Goal: Transaction & Acquisition: Purchase product/service

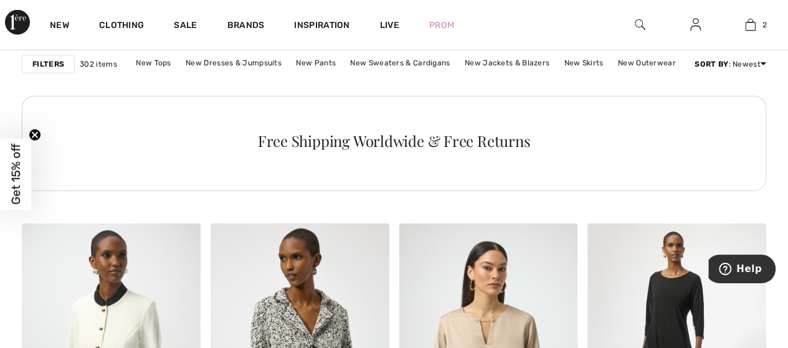
scroll to position [1496, 0]
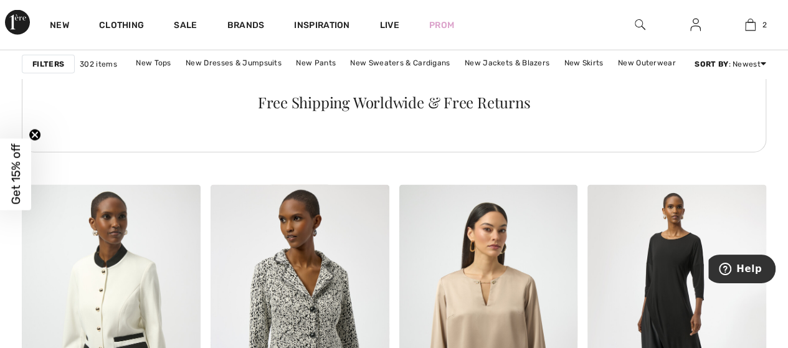
click at [464, 107] on div "Free Shipping Worldwide & Free Returns" at bounding box center [394, 102] width 714 height 15
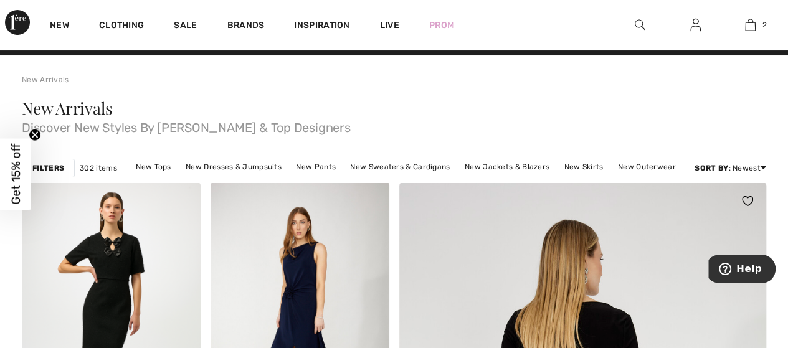
scroll to position [0, 0]
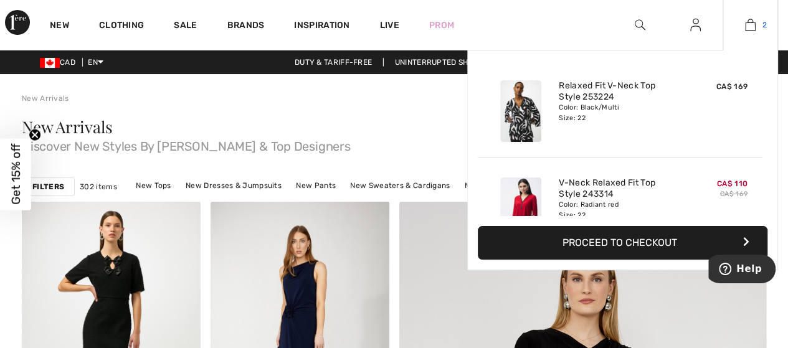
click at [752, 26] on img at bounding box center [750, 24] width 11 height 15
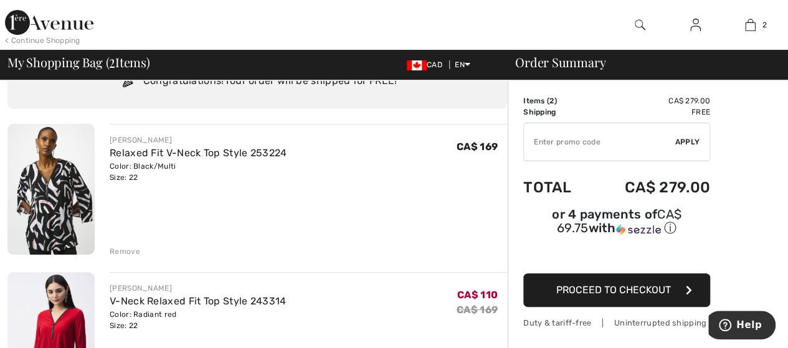
scroll to position [125, 0]
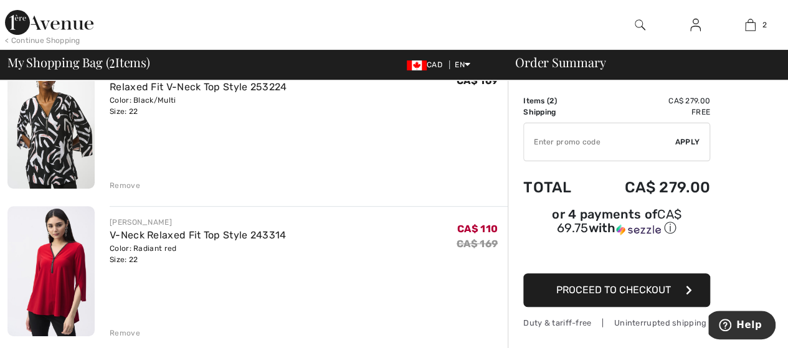
click at [598, 281] on button "Proceed to Checkout" at bounding box center [616, 291] width 187 height 34
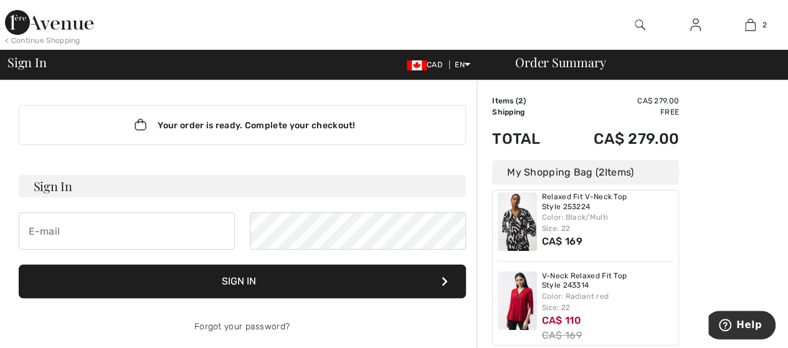
scroll to position [24, 0]
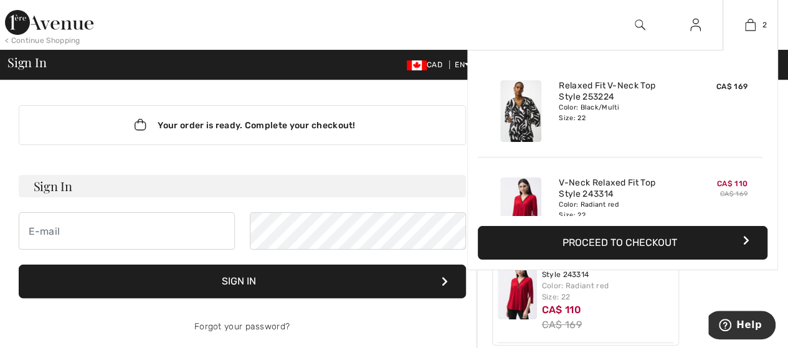
click at [608, 244] on button "Proceed to Checkout" at bounding box center [623, 243] width 290 height 34
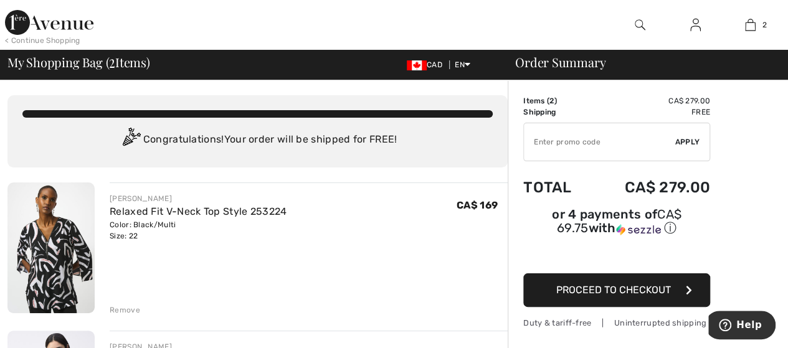
click at [609, 284] on span "Proceed to Checkout" at bounding box center [613, 290] width 115 height 12
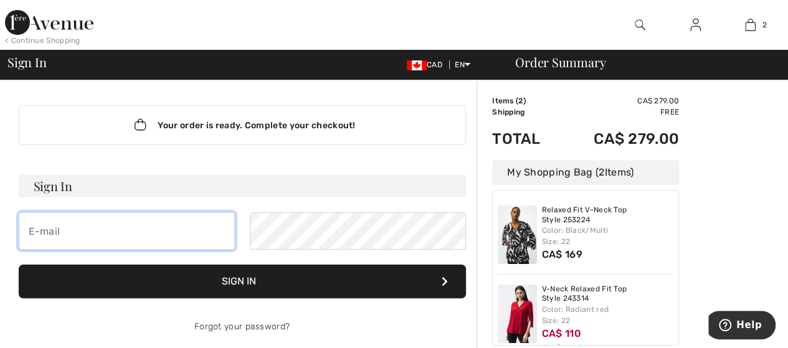
click at [45, 230] on input "email" at bounding box center [127, 230] width 216 height 37
type input "[EMAIL_ADDRESS][DOMAIN_NAME]"
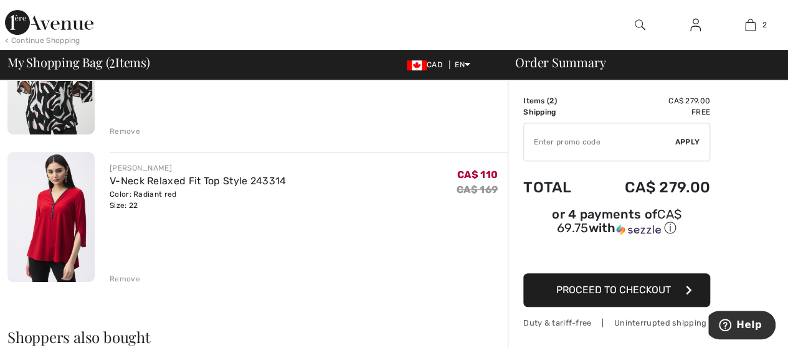
scroll to position [187, 0]
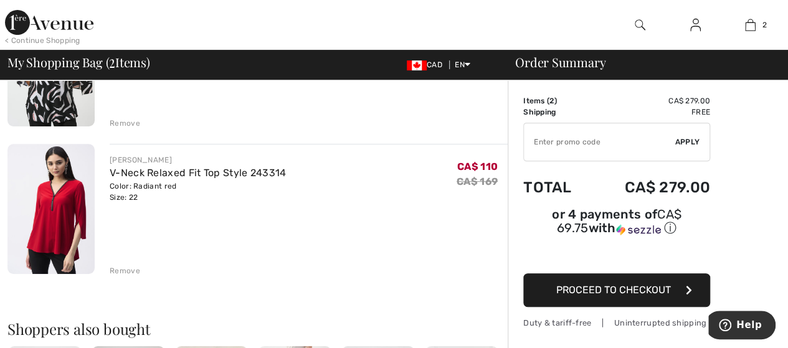
click at [624, 284] on span "Proceed to Checkout" at bounding box center [613, 290] width 115 height 12
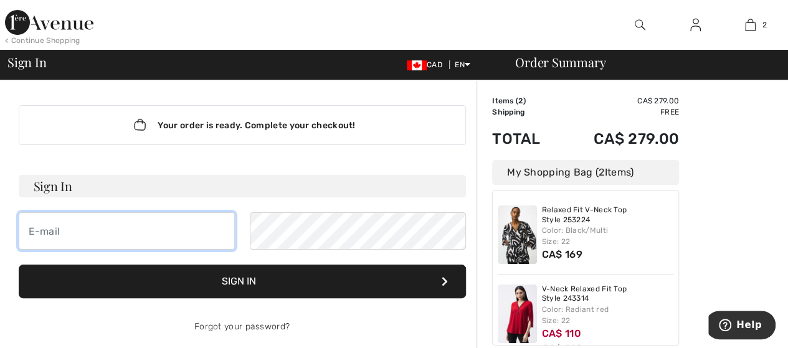
click at [87, 232] on input "email" at bounding box center [127, 230] width 216 height 37
type input "g"
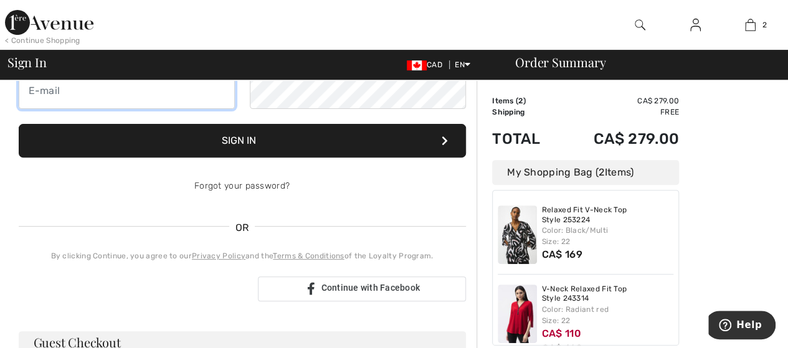
scroll to position [249, 0]
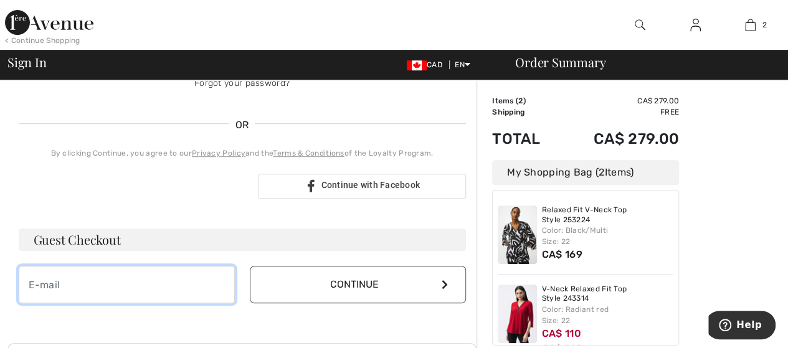
click at [67, 281] on input "email" at bounding box center [127, 284] width 216 height 37
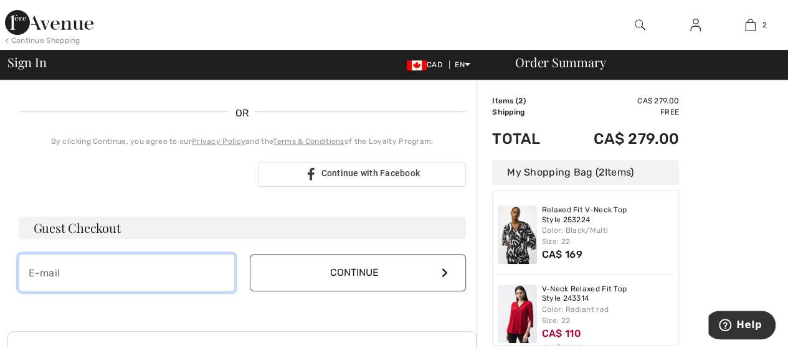
scroll to position [262, 0]
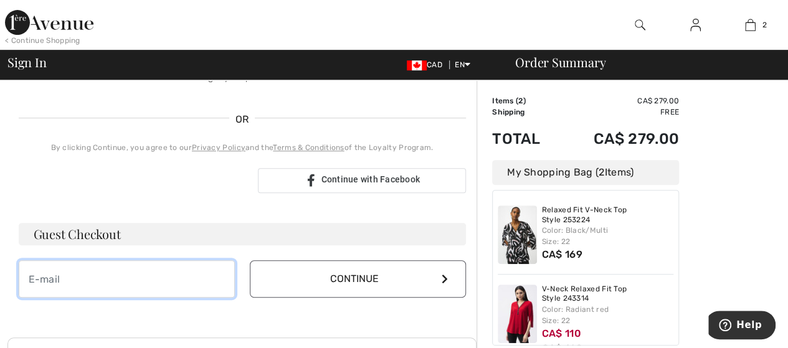
click at [32, 274] on input "email" at bounding box center [127, 278] width 216 height 37
type input "[EMAIL_ADDRESS][DOMAIN_NAME]"
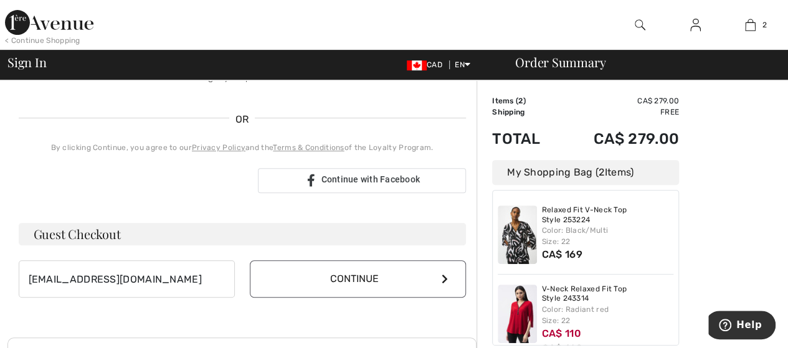
click at [446, 279] on icon at bounding box center [445, 279] width 6 height 10
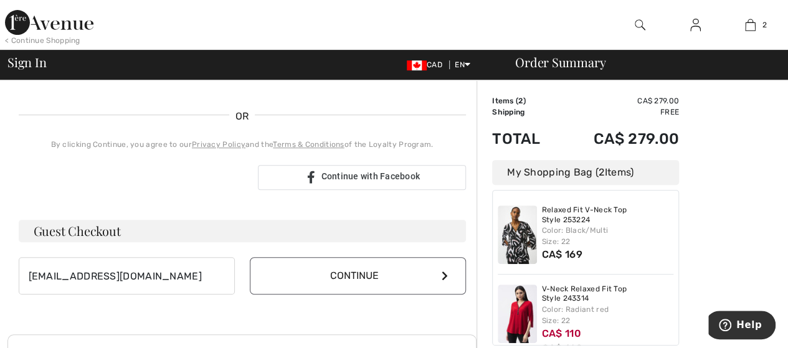
scroll to position [249, 0]
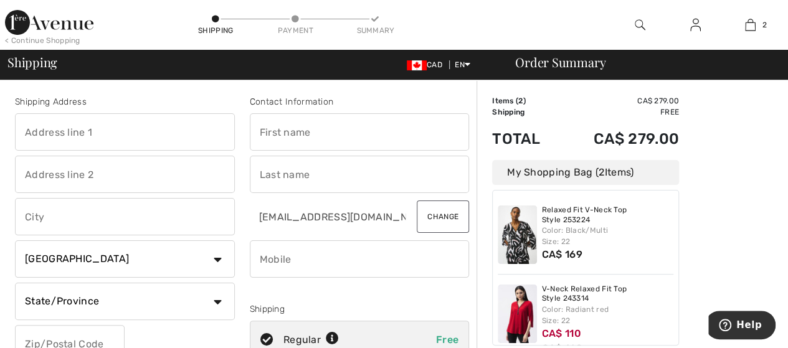
click at [325, 132] on input "text" at bounding box center [360, 131] width 220 height 37
type input "Gwen"
type input "5 Crandall Street apt 301"
type input "Pembroke"
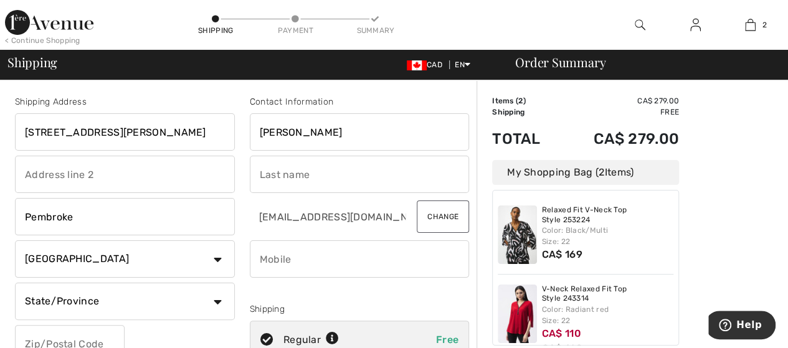
select select "ON"
type input "K8A 8H6"
type input "Greenstock"
type input "6136396144"
type input "K8A8H6"
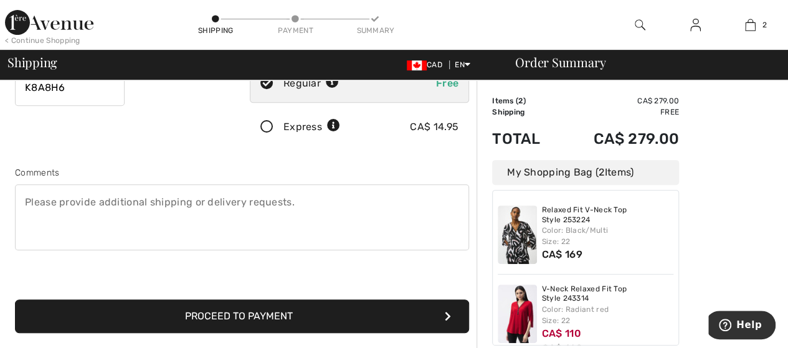
scroll to position [187, 0]
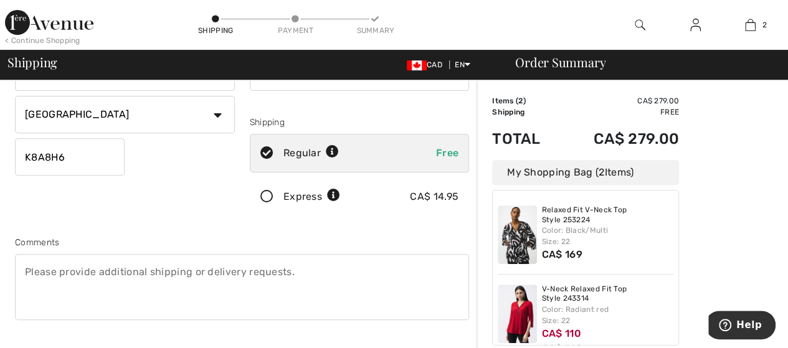
click at [24, 269] on textarea at bounding box center [242, 287] width 454 height 66
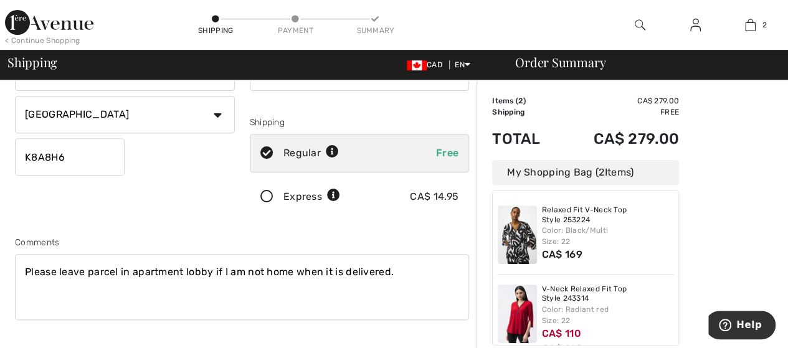
click at [290, 269] on textarea "Please leave parcel in apartment lobby if I am not home when it is delivered." at bounding box center [242, 287] width 454 height 66
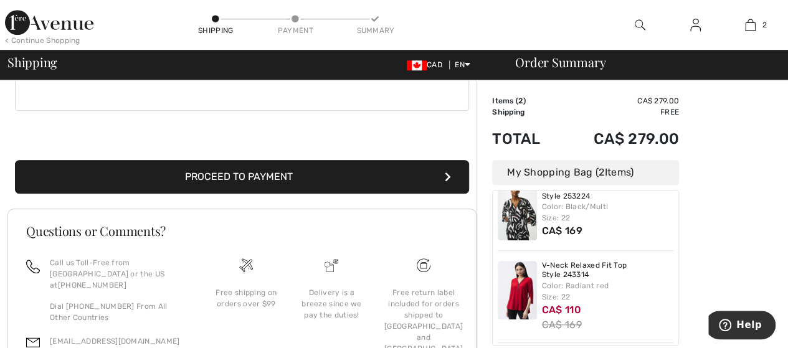
scroll to position [436, 0]
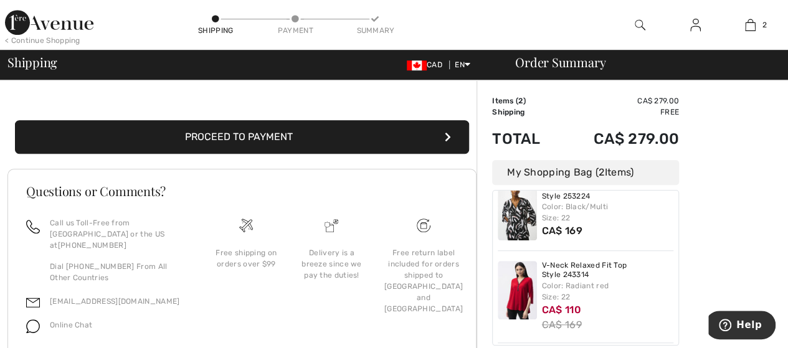
type textarea "Please leave parcel in apartment lobby if I am not in my apartment when it is d…"
click at [267, 136] on button "Proceed to Payment" at bounding box center [242, 137] width 454 height 34
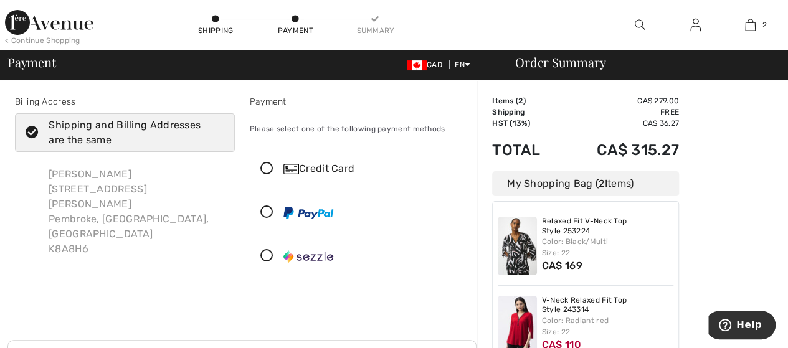
click at [263, 166] on icon at bounding box center [267, 169] width 33 height 13
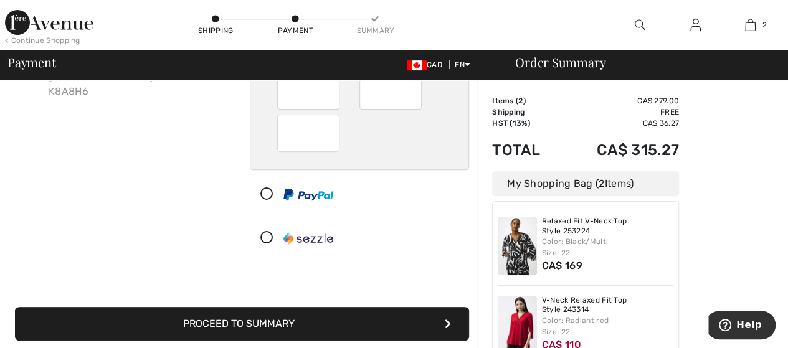
scroll to position [187, 0]
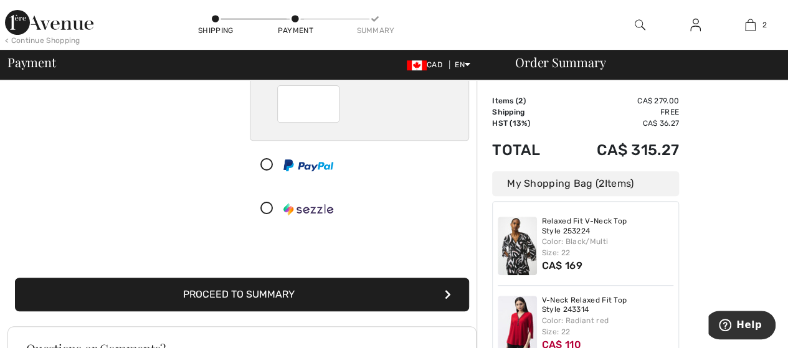
click at [240, 295] on button "Proceed to Summary" at bounding box center [242, 295] width 454 height 34
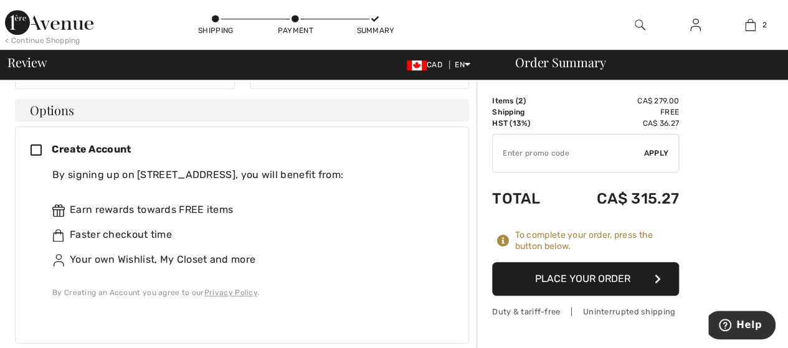
scroll to position [312, 0]
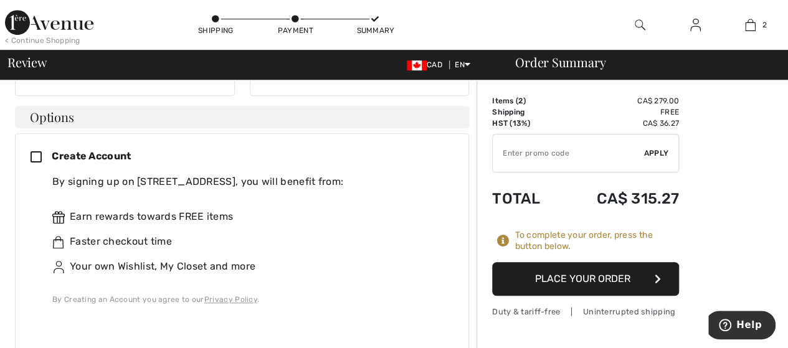
click at [576, 276] on button "Place Your Order" at bounding box center [585, 279] width 187 height 34
